Goal: Browse casually: Explore the website without a specific task or goal

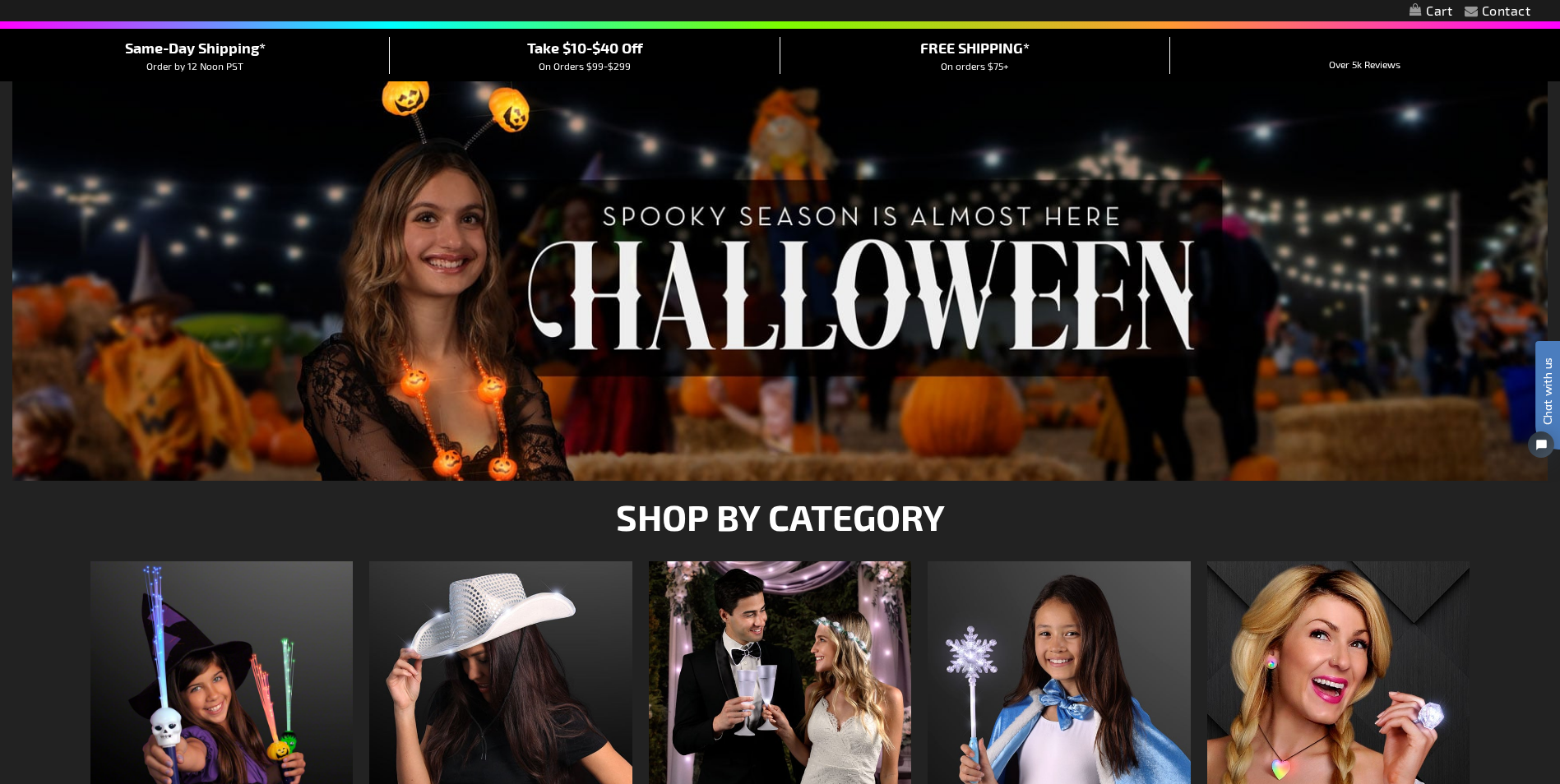
scroll to position [82, 0]
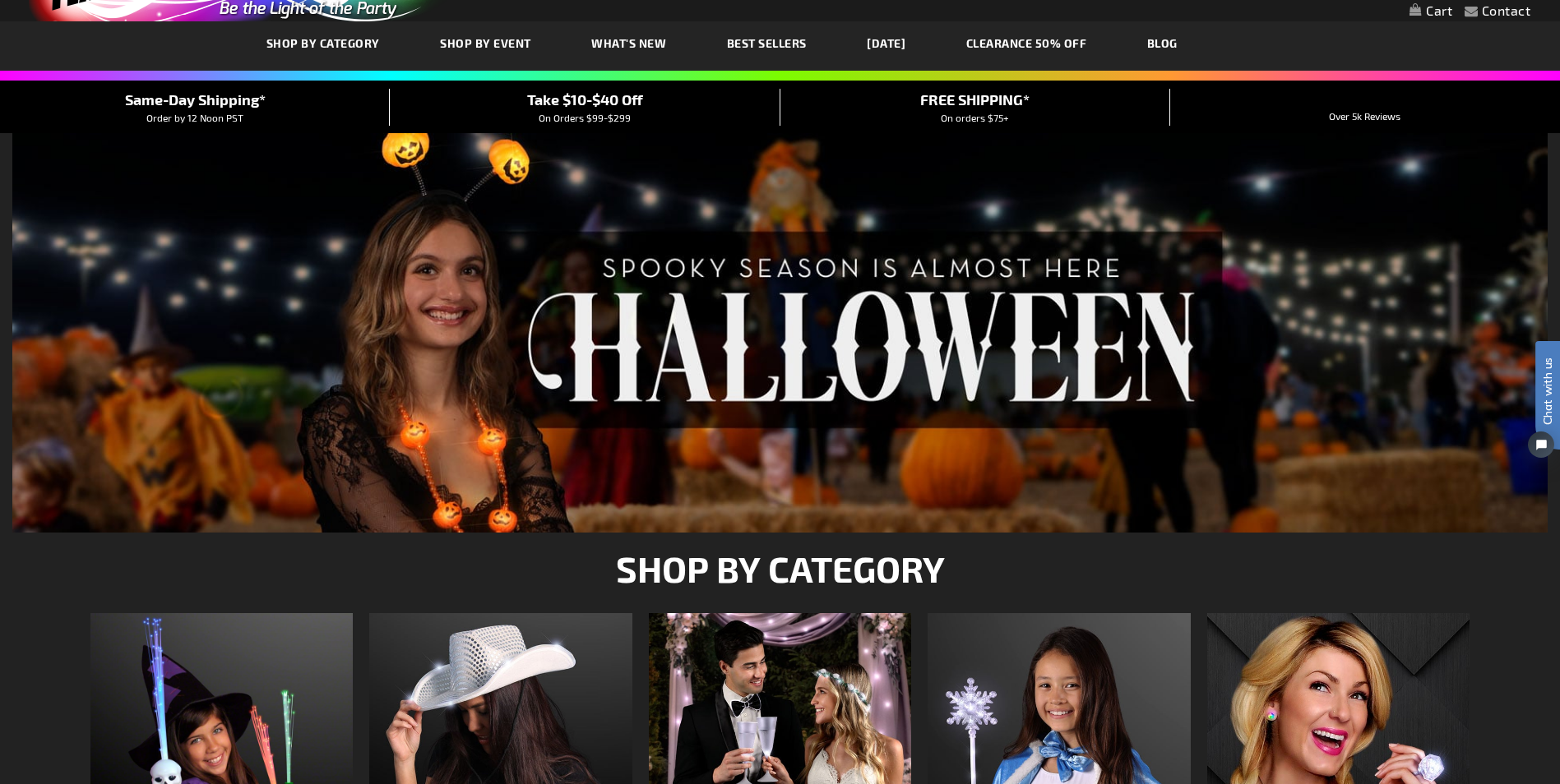
click at [845, 300] on img at bounding box center [780, 333] width 1535 height 400
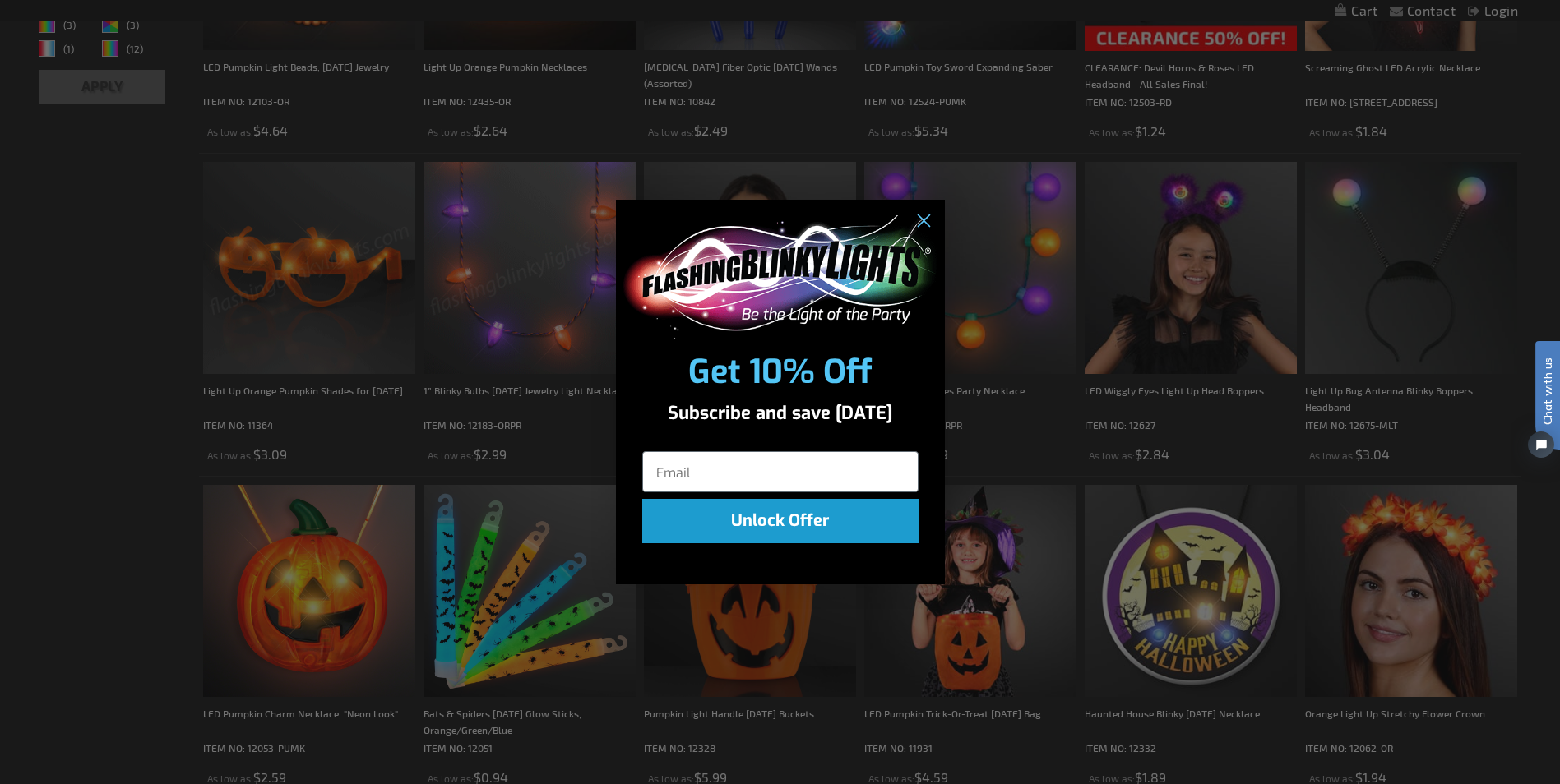
scroll to position [740, 0]
click at [930, 222] on circle "Close dialog" at bounding box center [922, 220] width 27 height 27
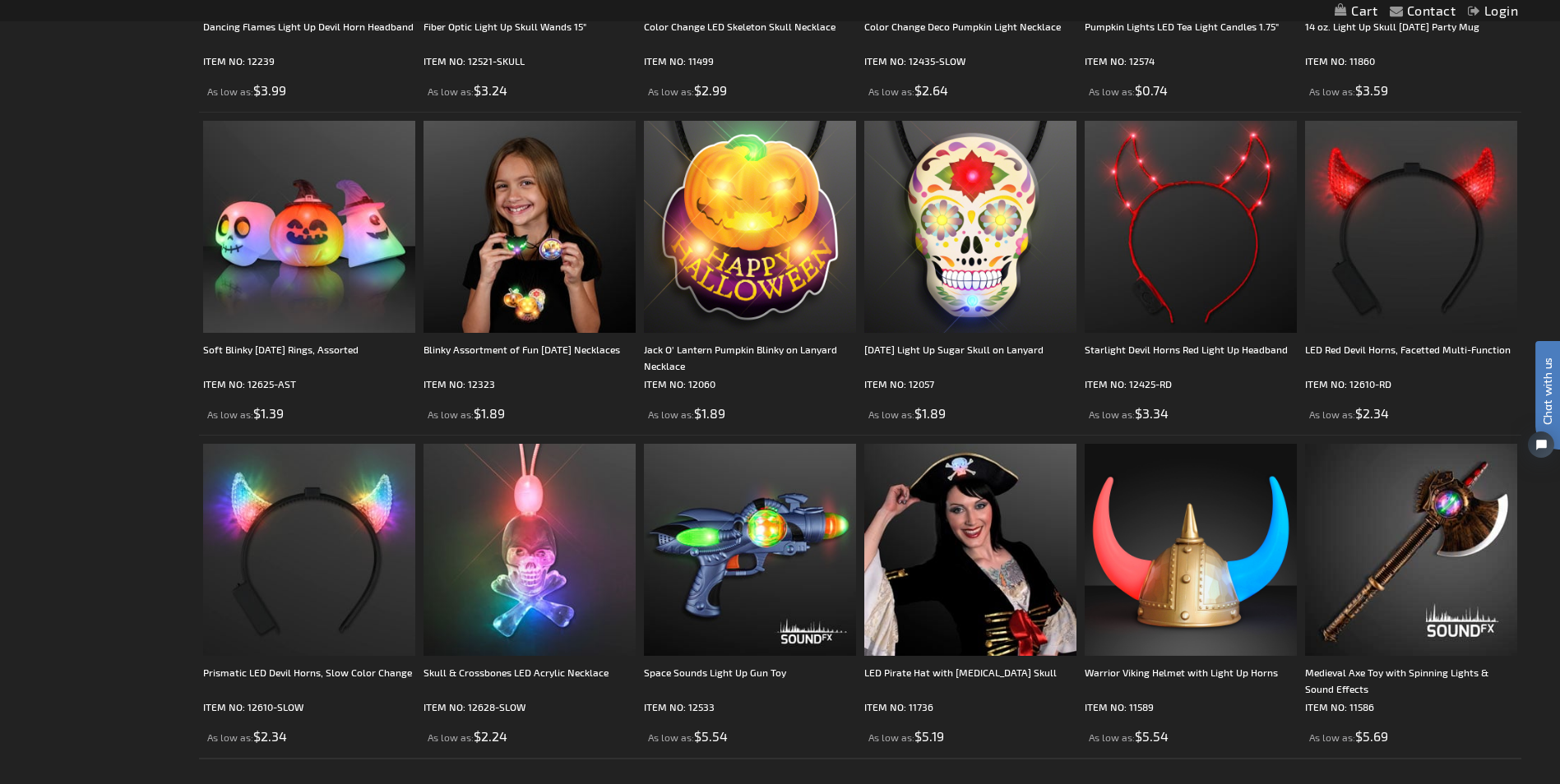
scroll to position [3623, 0]
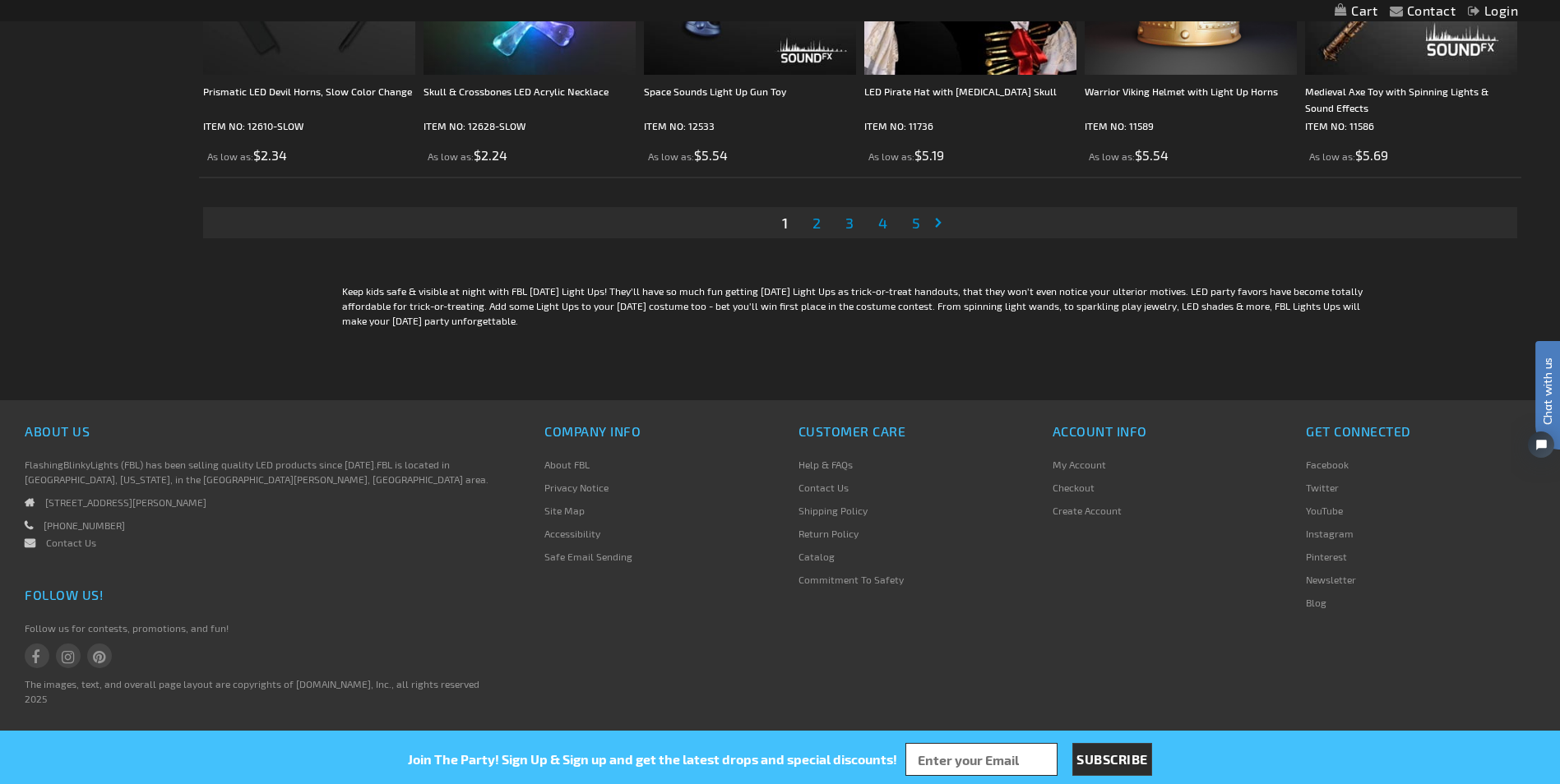
click at [937, 222] on link "Page Next" at bounding box center [942, 223] width 16 height 25
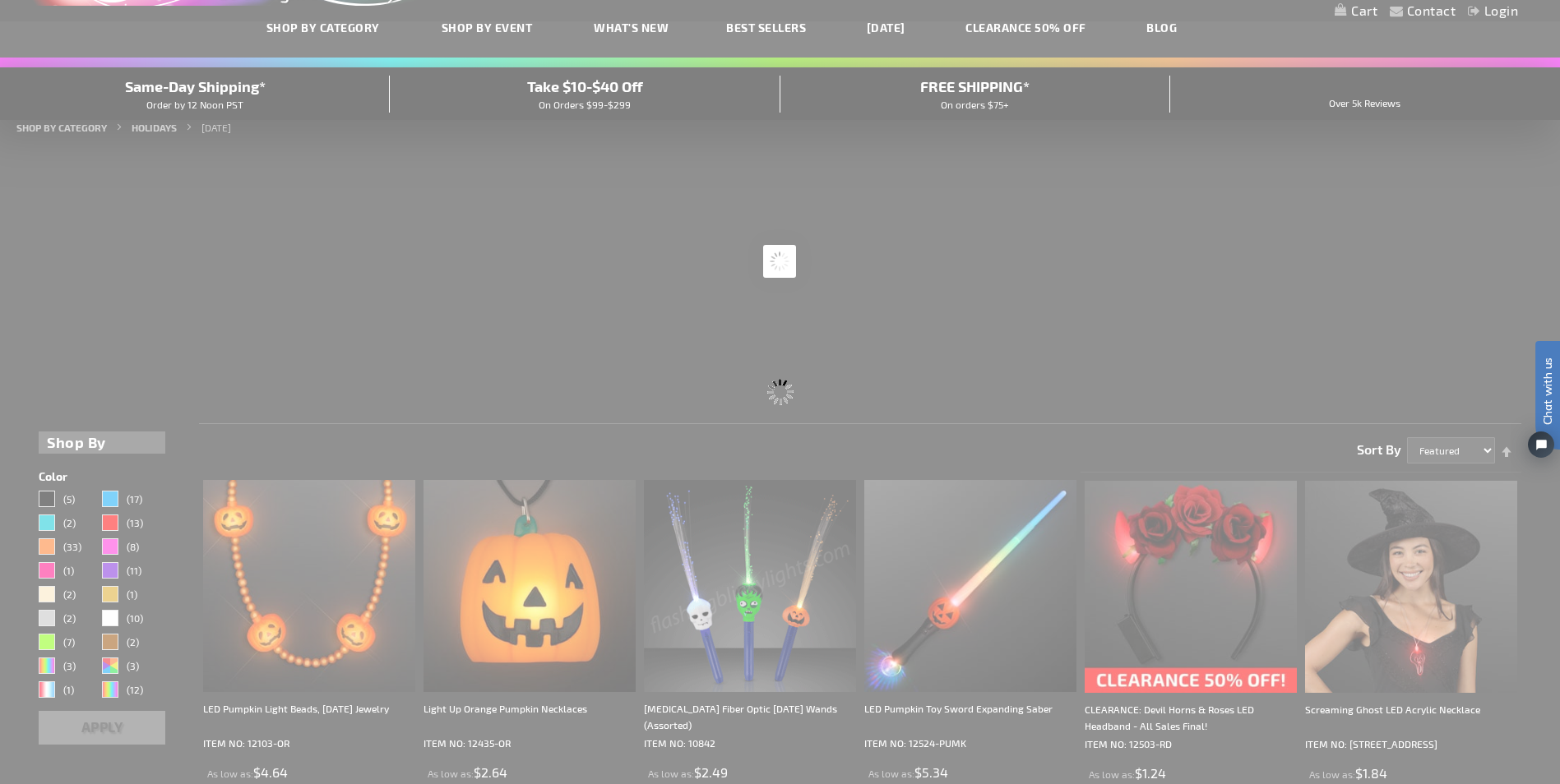
scroll to position [0, 0]
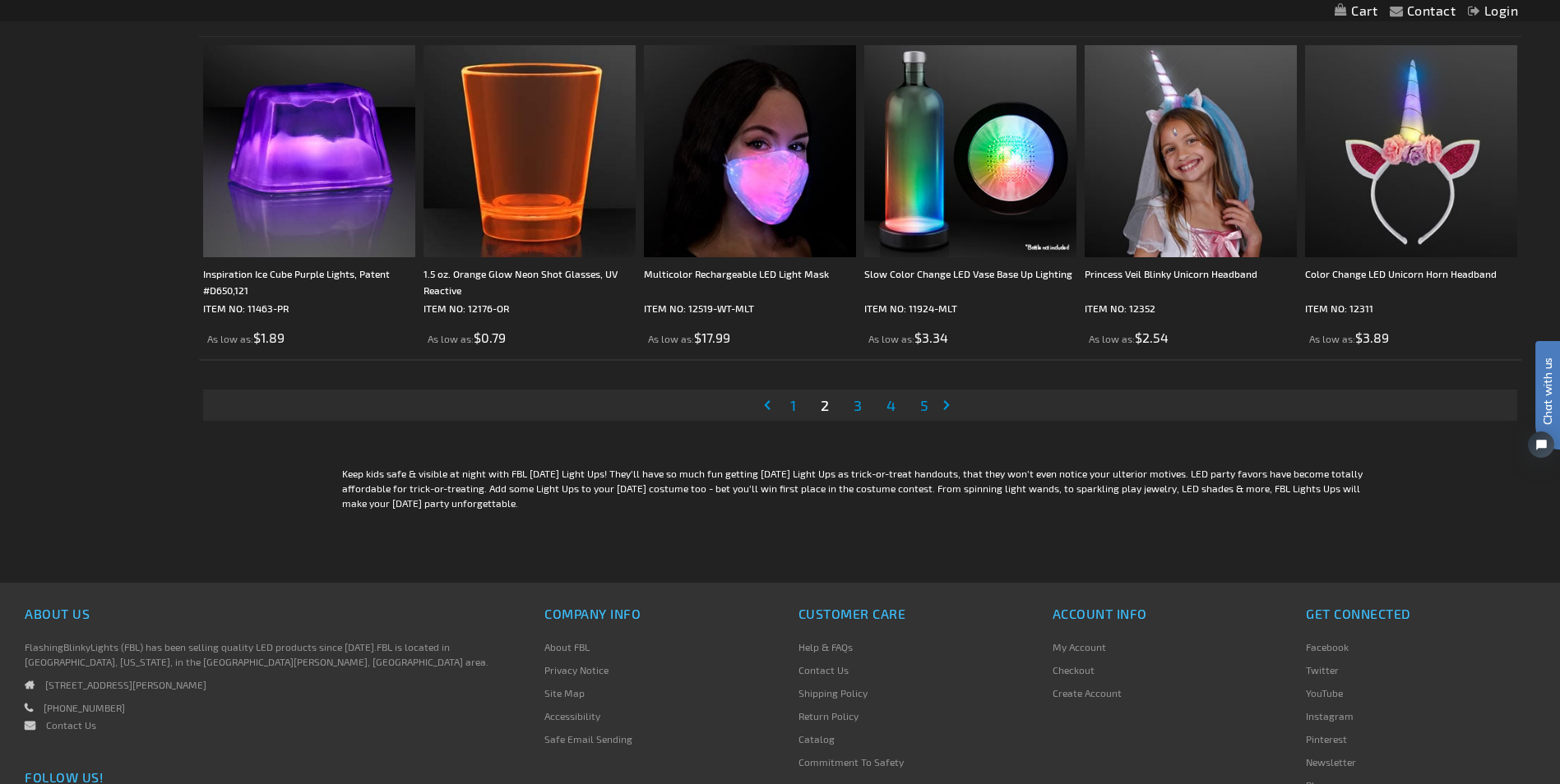
scroll to position [3453, 0]
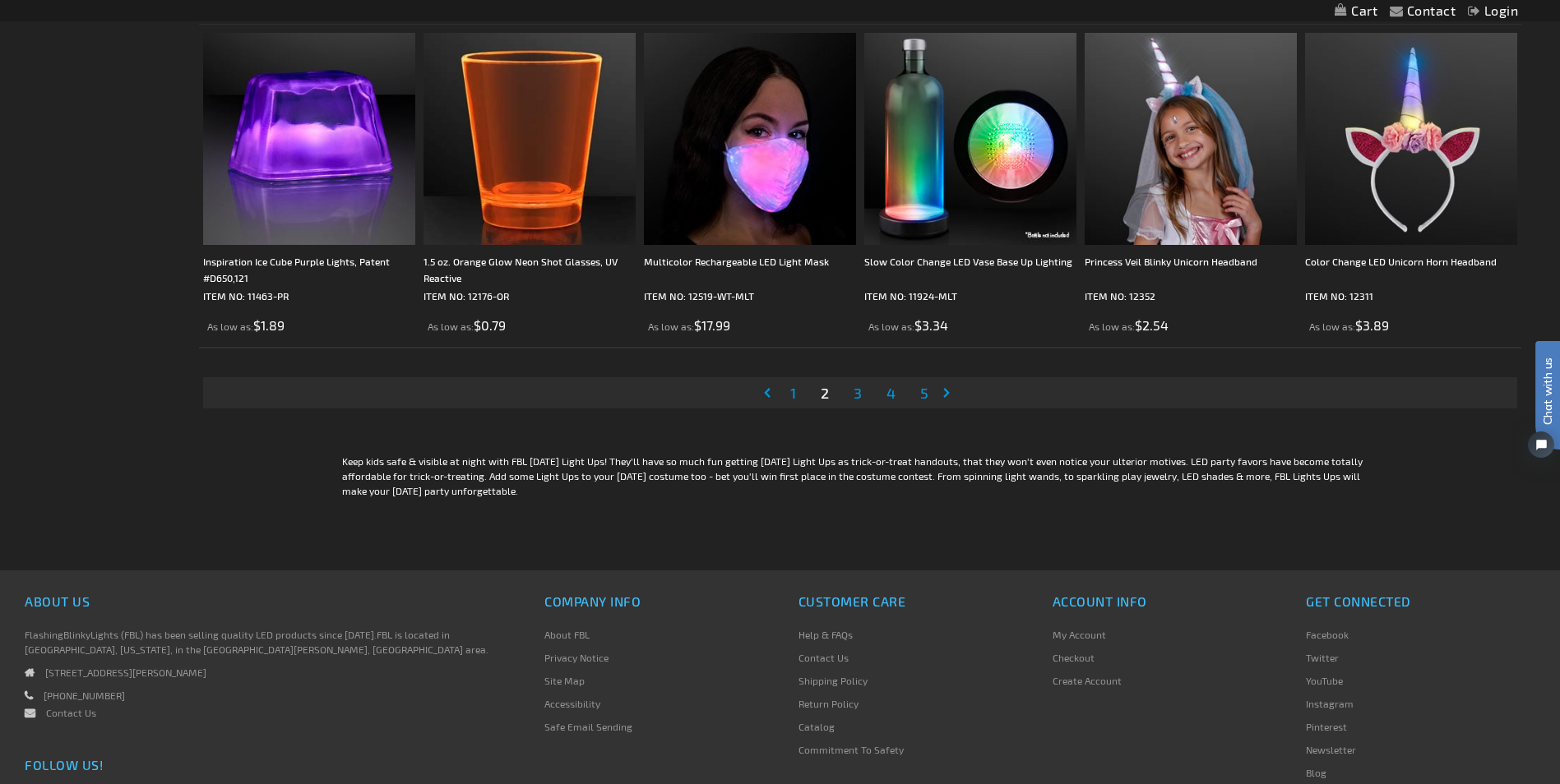
click at [862, 395] on span "3" at bounding box center [858, 393] width 8 height 18
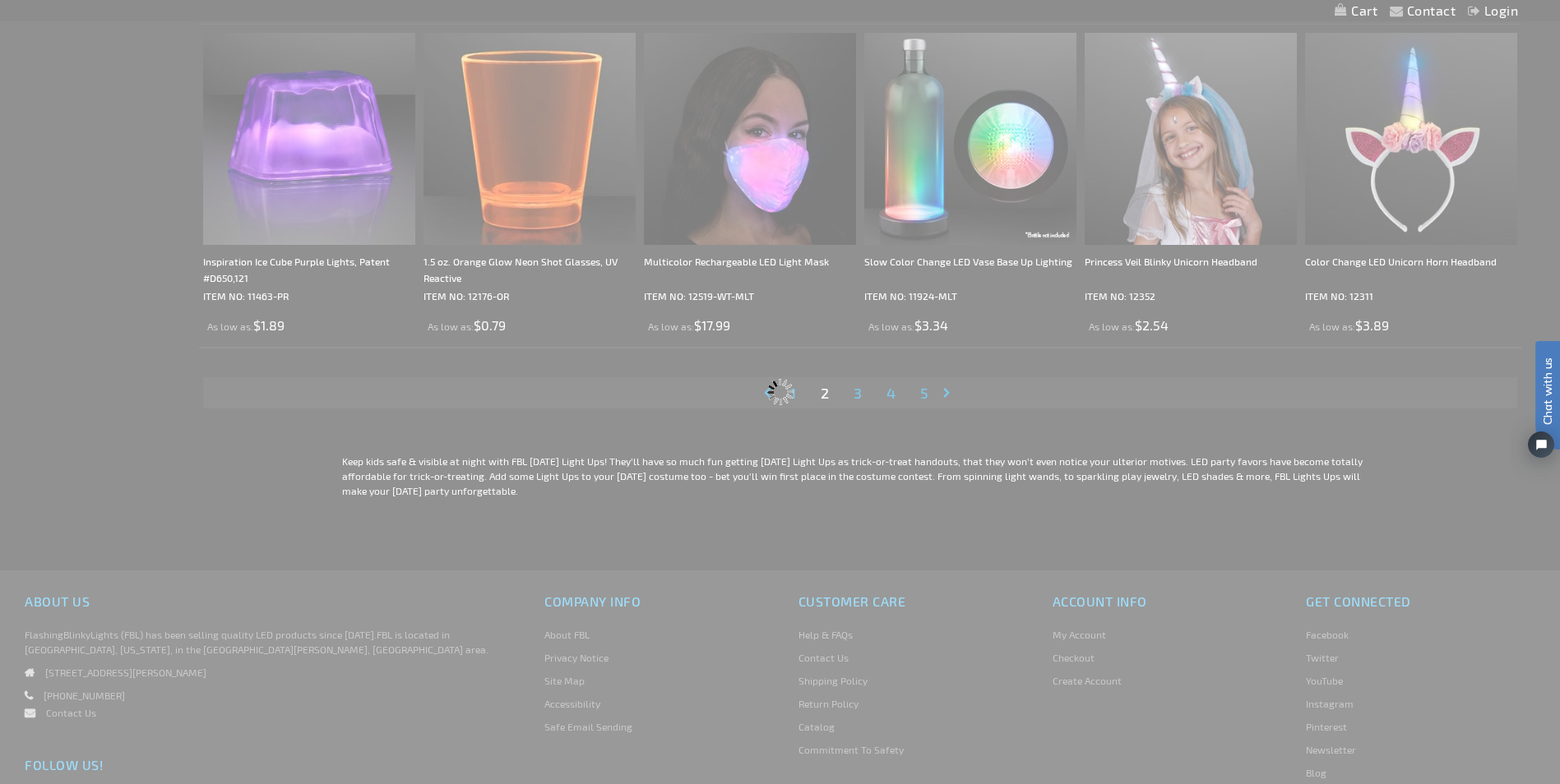
scroll to position [3367, 0]
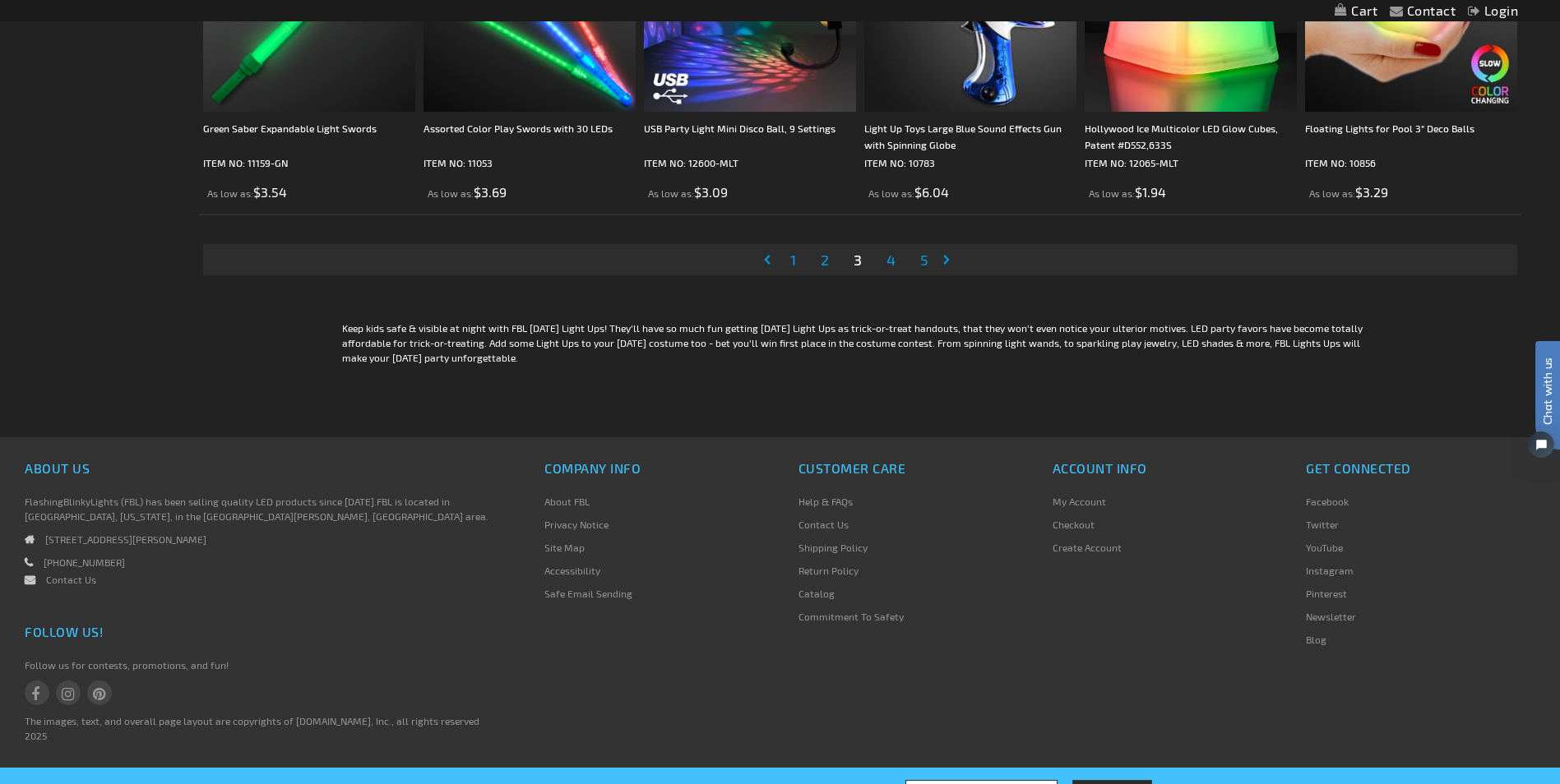
scroll to position [3617, 0]
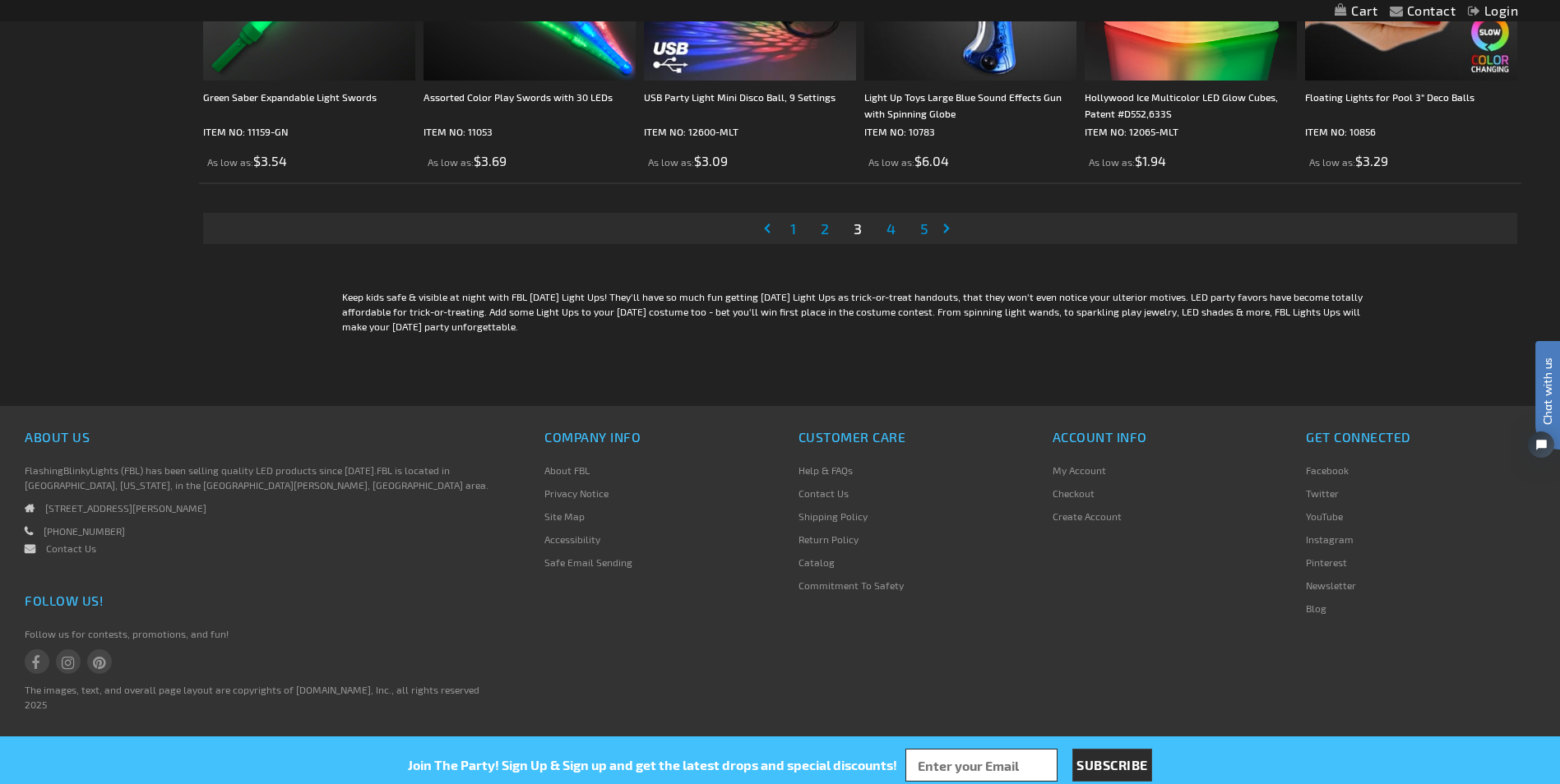
click at [900, 234] on li "Page 4" at bounding box center [890, 228] width 32 height 31
click at [894, 231] on span "4" at bounding box center [890, 228] width 9 height 18
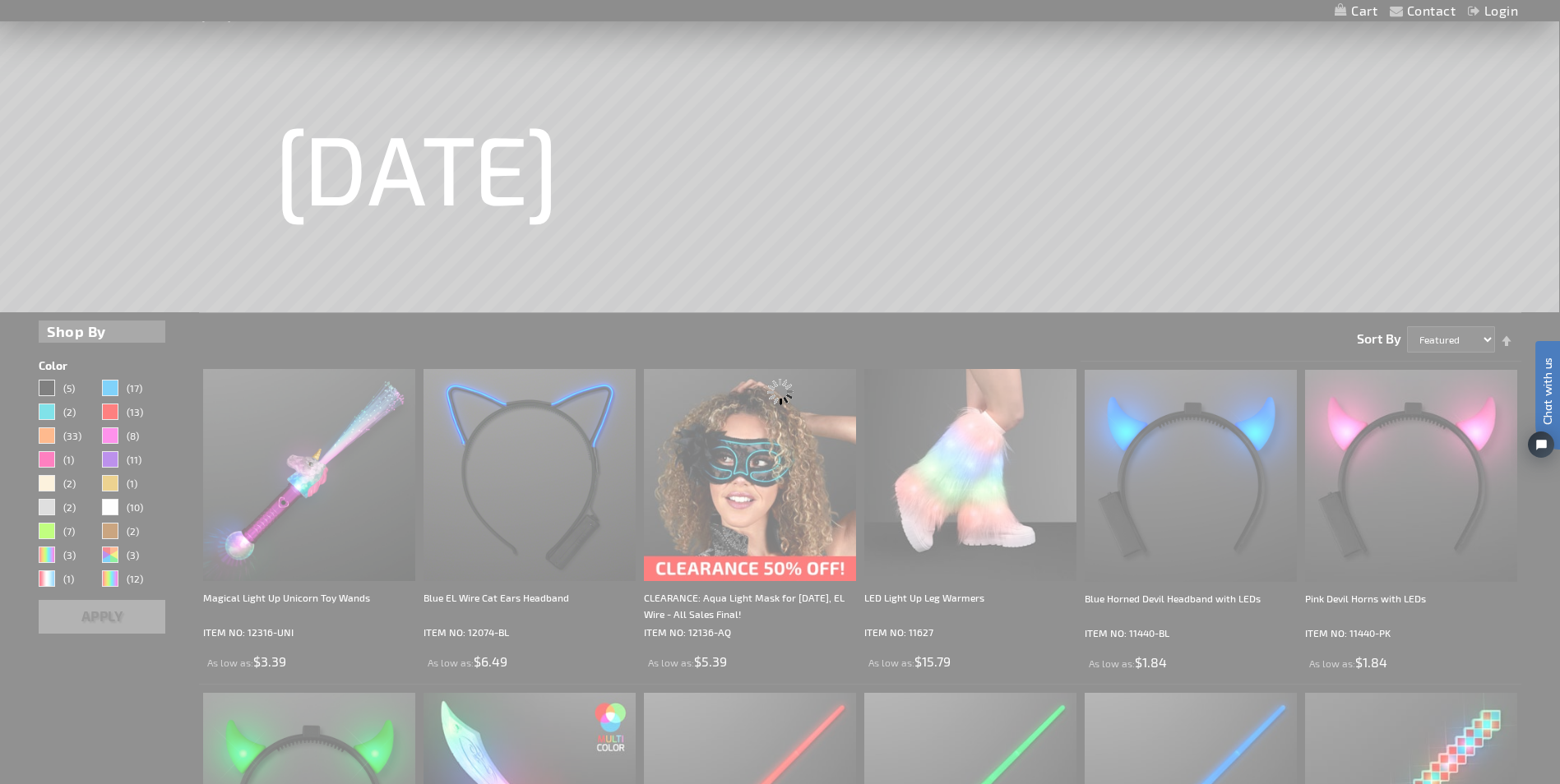
scroll to position [0, 0]
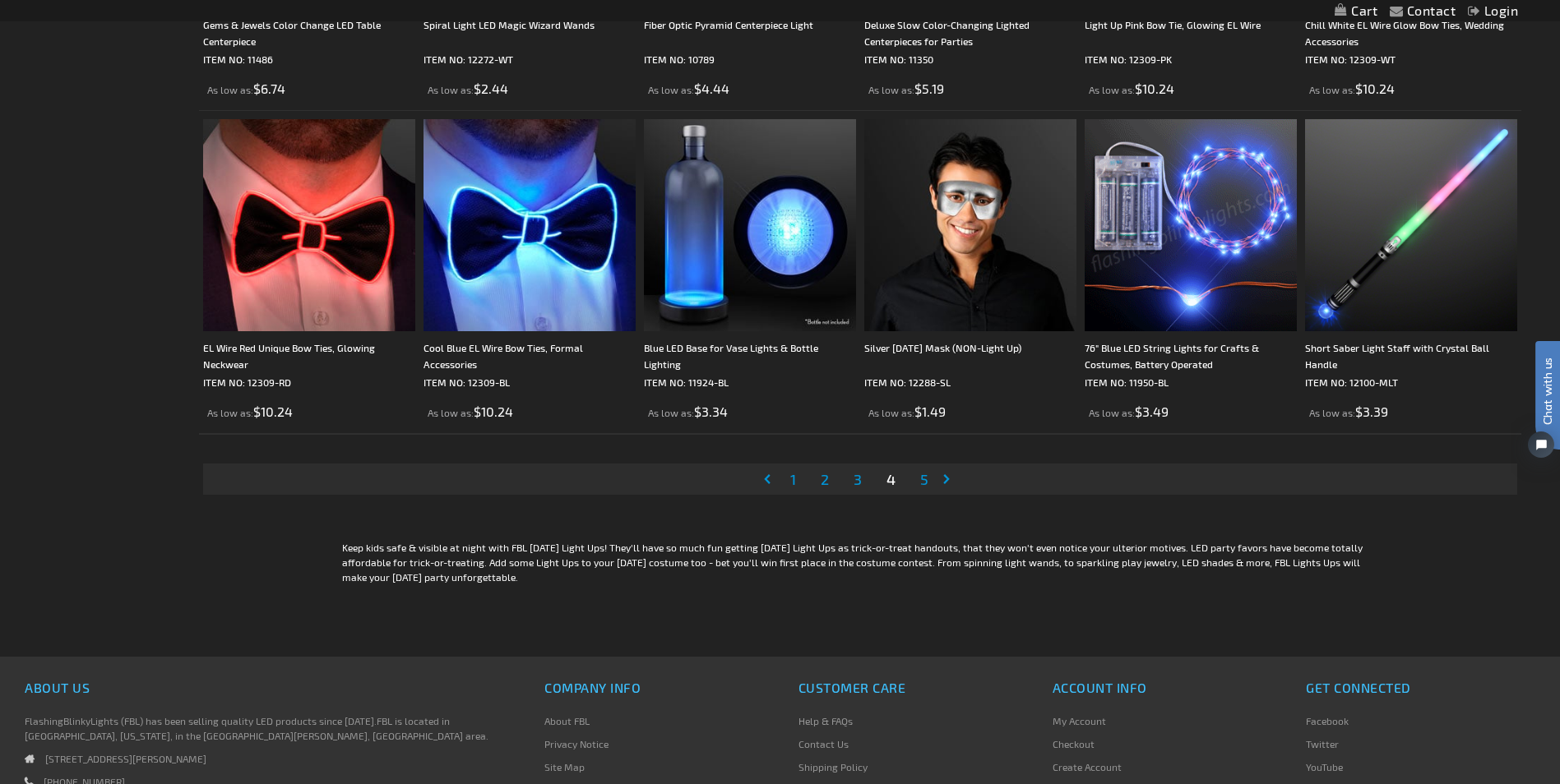
scroll to position [3371, 0]
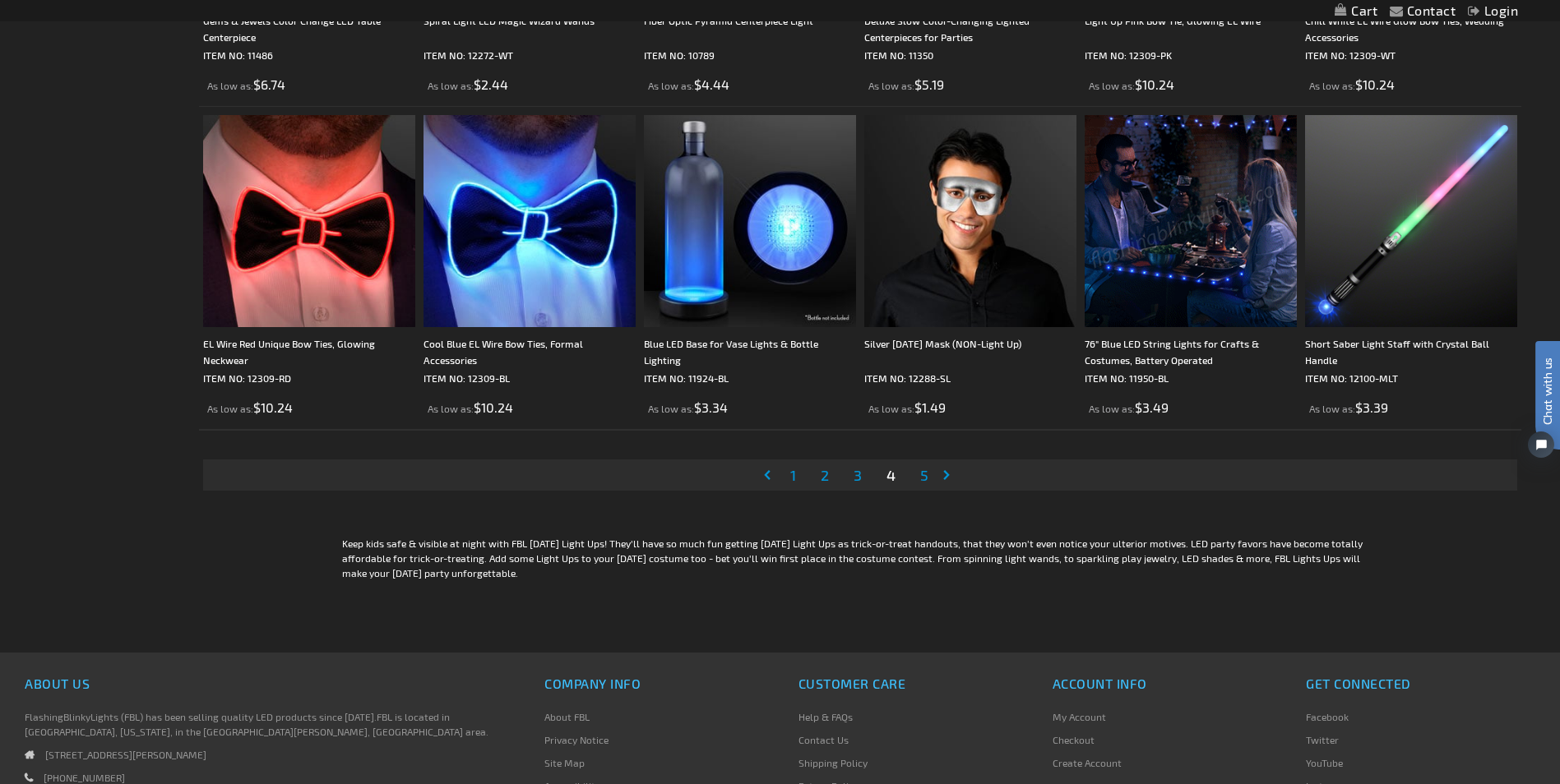
click at [924, 478] on span "5" at bounding box center [924, 475] width 8 height 18
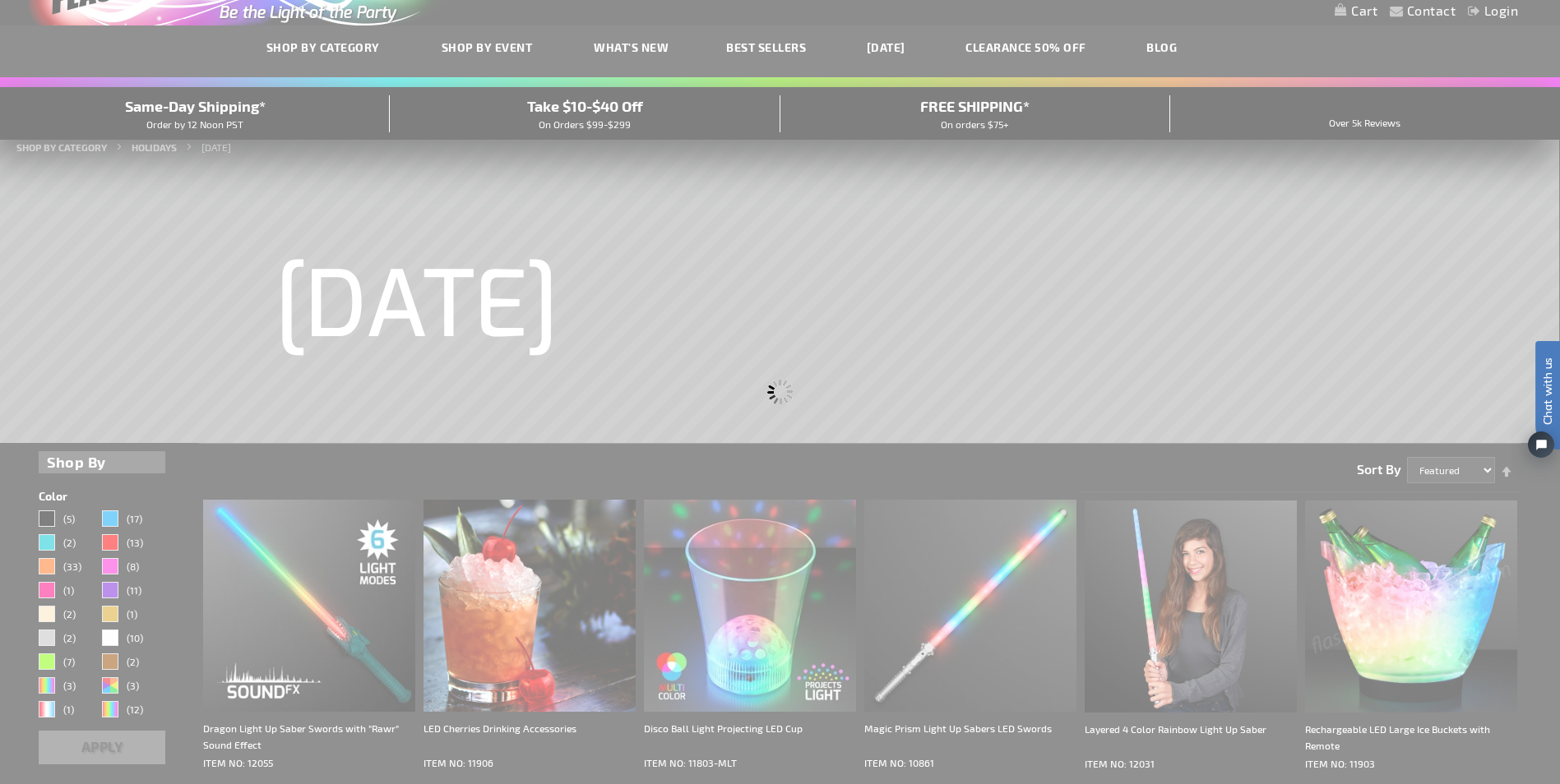
scroll to position [0, 0]
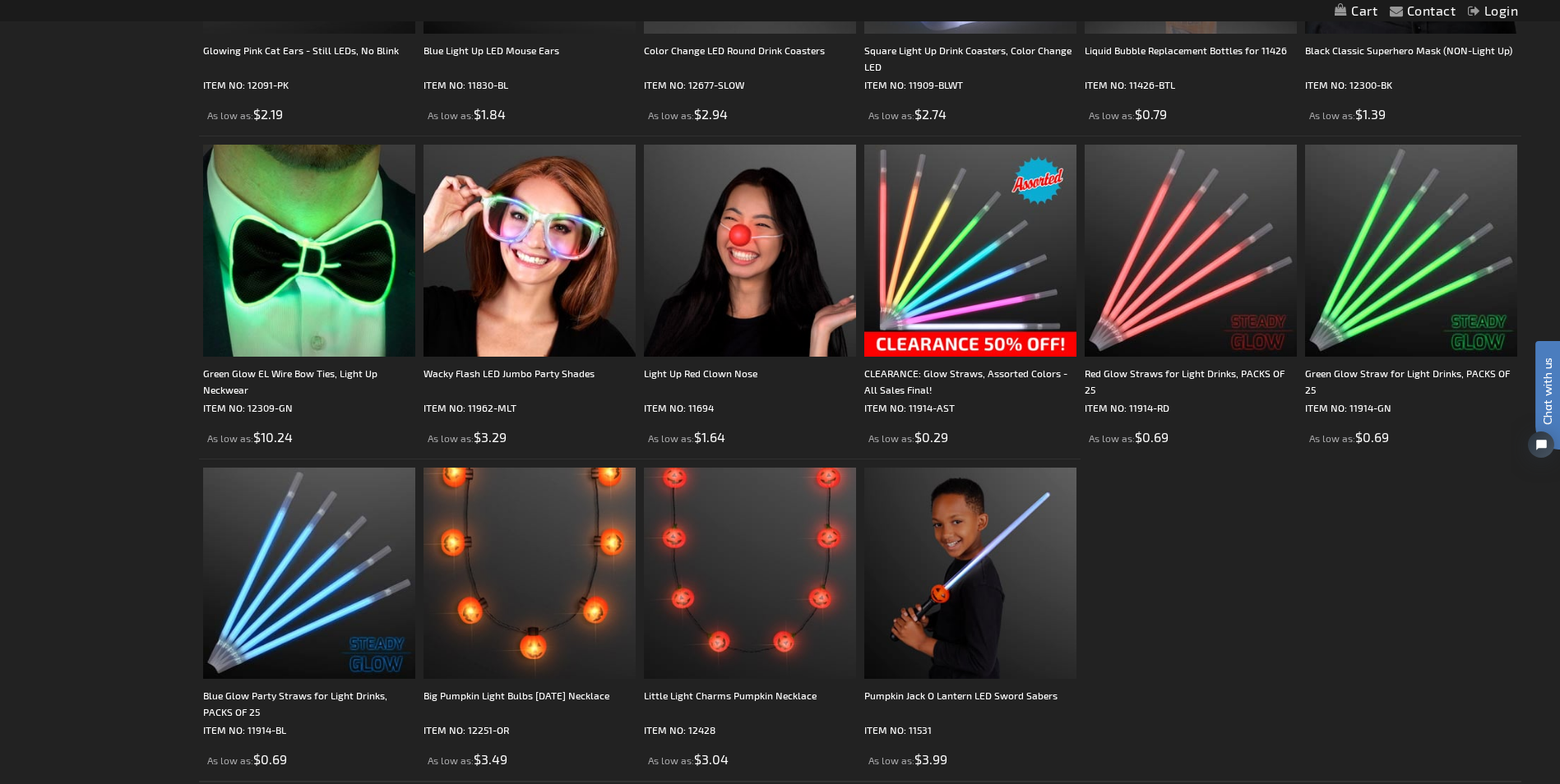
scroll to position [2138, 0]
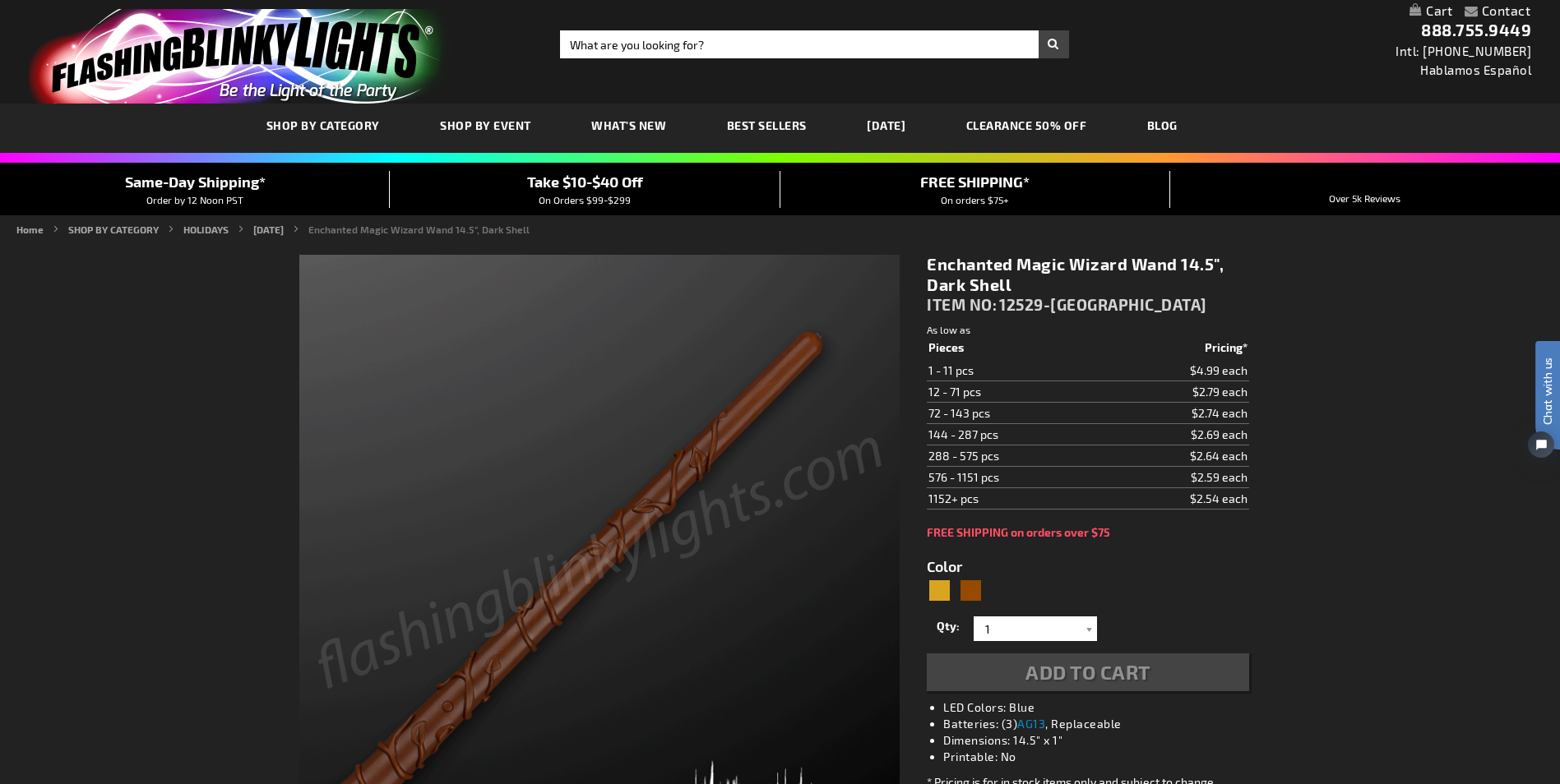
type input "5696"
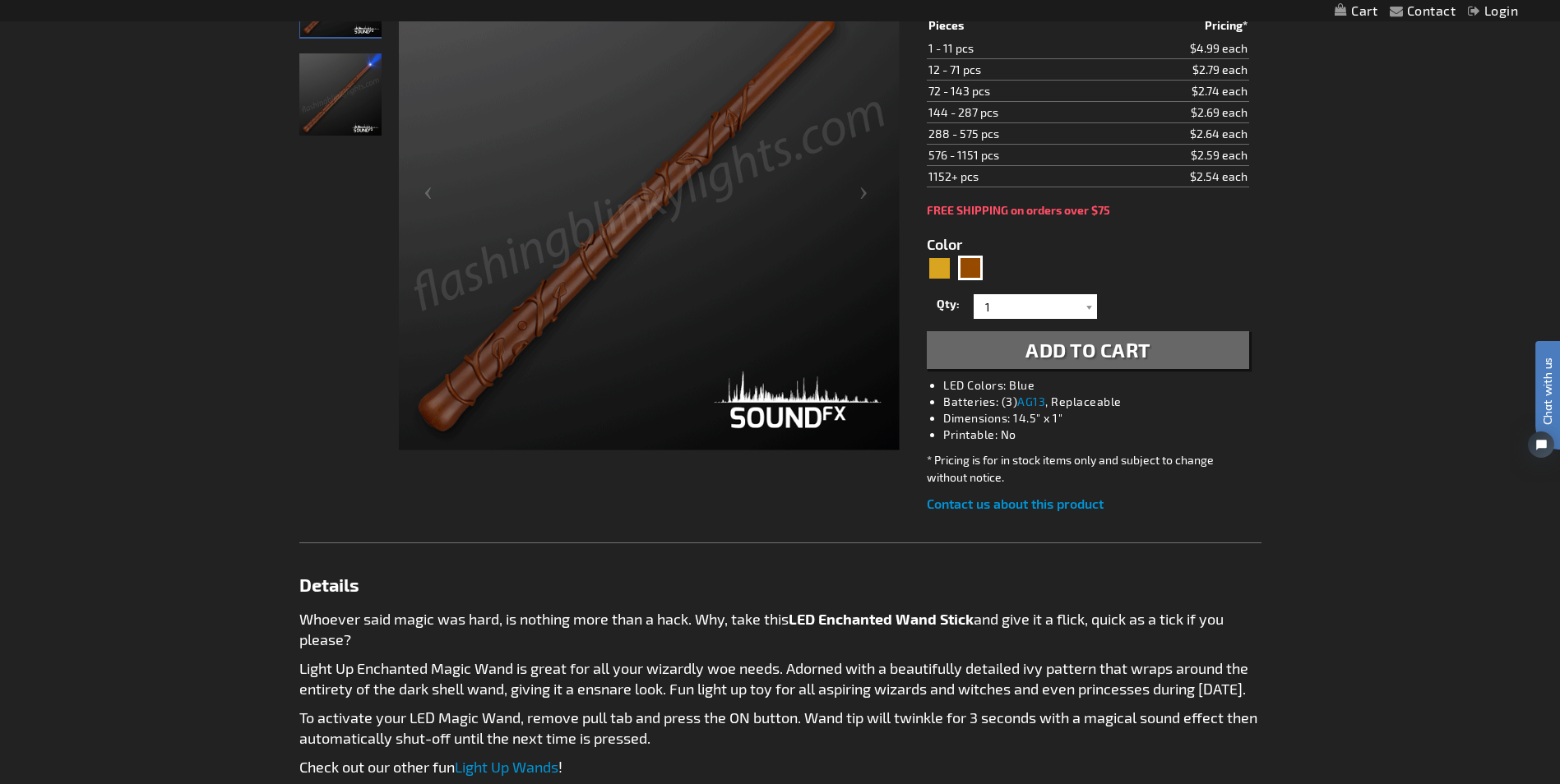
scroll to position [329, 0]
